Goal: Use online tool/utility: Utilize a website feature to perform a specific function

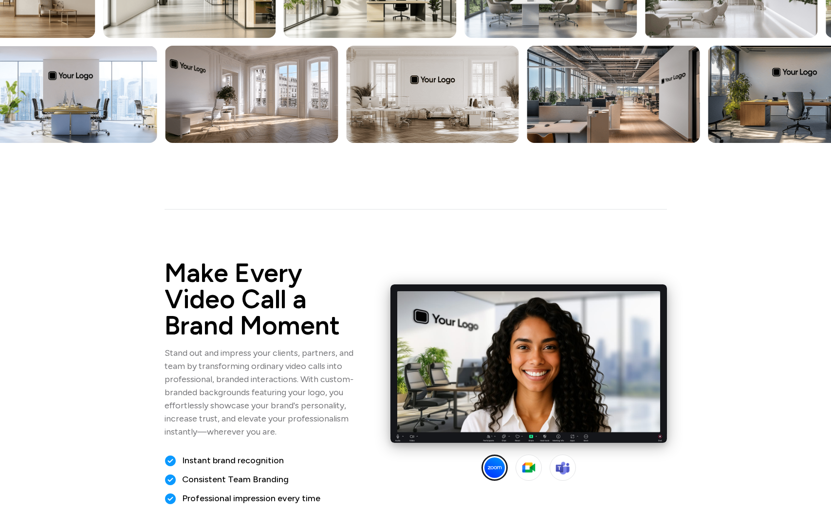
scroll to position [362, 0]
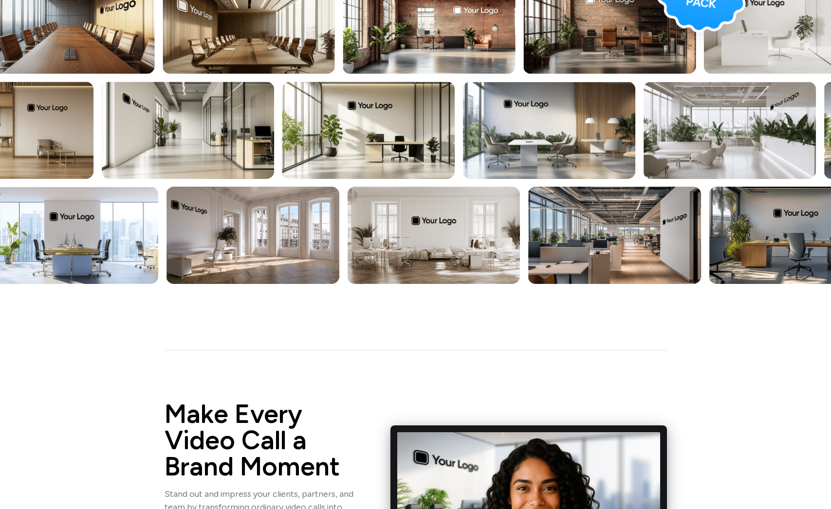
click at [390, 119] on img at bounding box center [368, 130] width 173 height 97
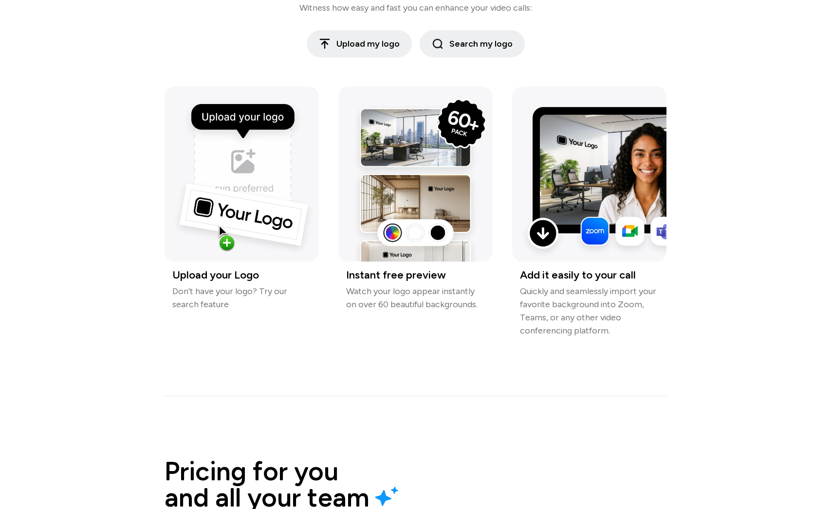
scroll to position [1206, 0]
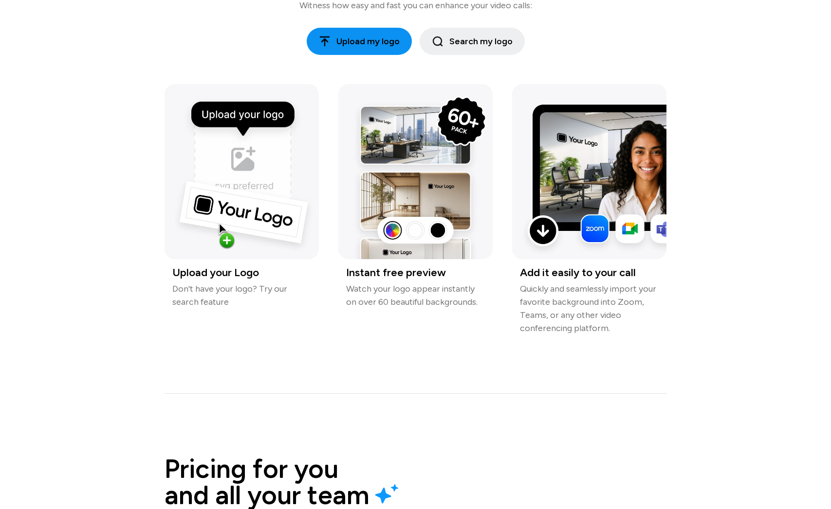
click at [359, 42] on span "Upload my logo" at bounding box center [359, 41] width 81 height 13
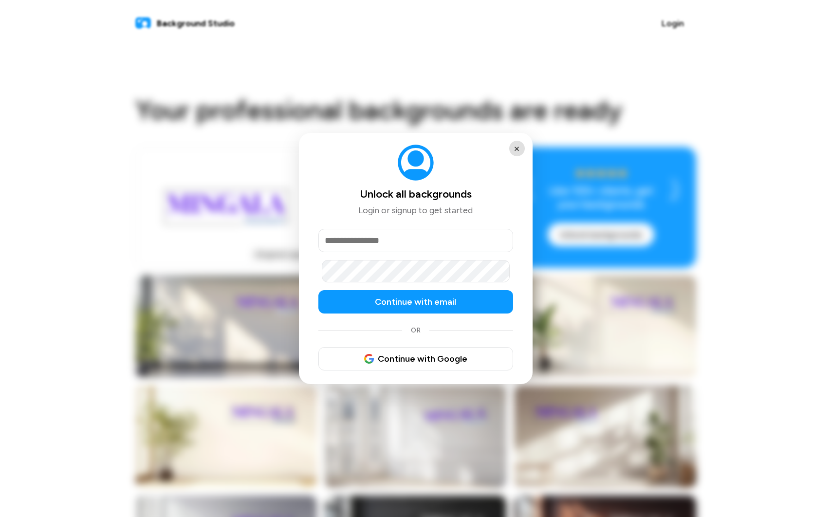
click at [515, 145] on button "×" at bounding box center [517, 149] width 16 height 16
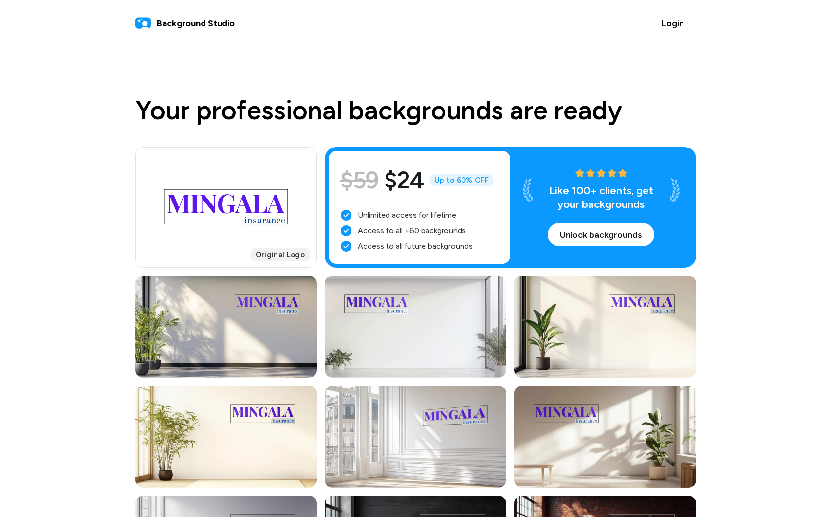
click at [209, 25] on span "Background Studio" at bounding box center [196, 23] width 78 height 13
